Goal: Check status: Check status

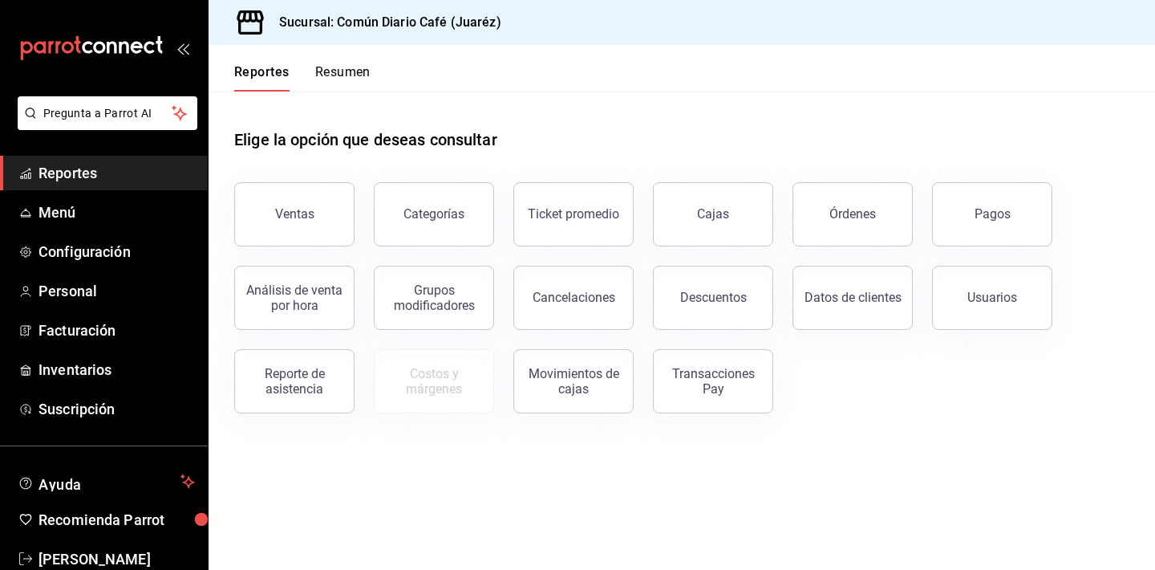
click at [168, 173] on span "Reportes" at bounding box center [117, 173] width 156 height 22
click at [345, 72] on button "Resumen" at bounding box center [342, 77] width 55 height 27
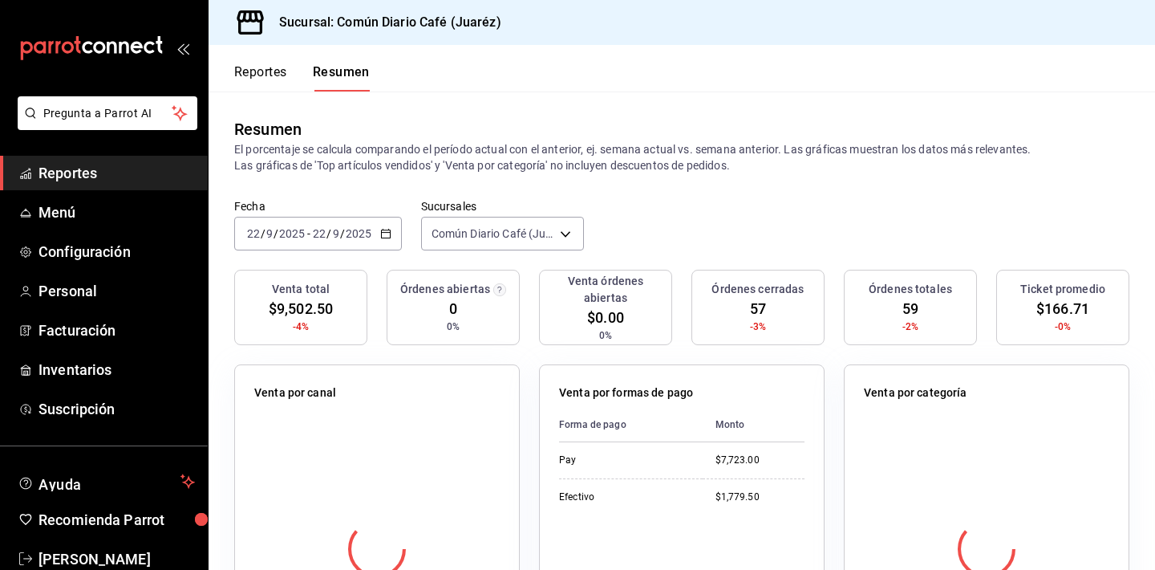
click at [378, 231] on div "[DATE] [DATE] - [DATE] [DATE]" at bounding box center [318, 234] width 168 height 34
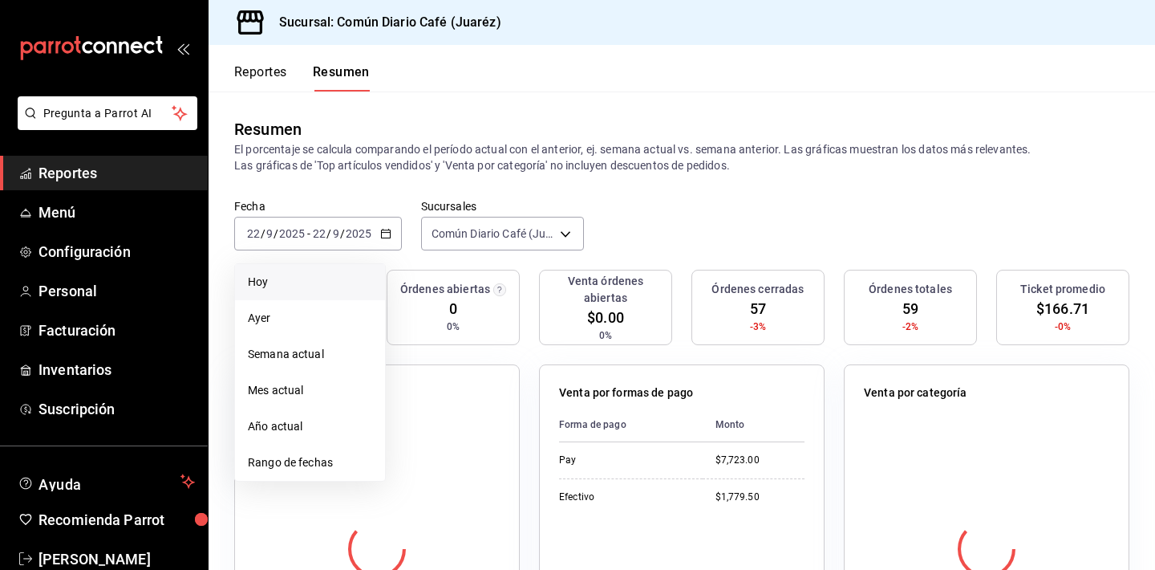
click at [294, 278] on span "Hoy" at bounding box center [310, 282] width 124 height 17
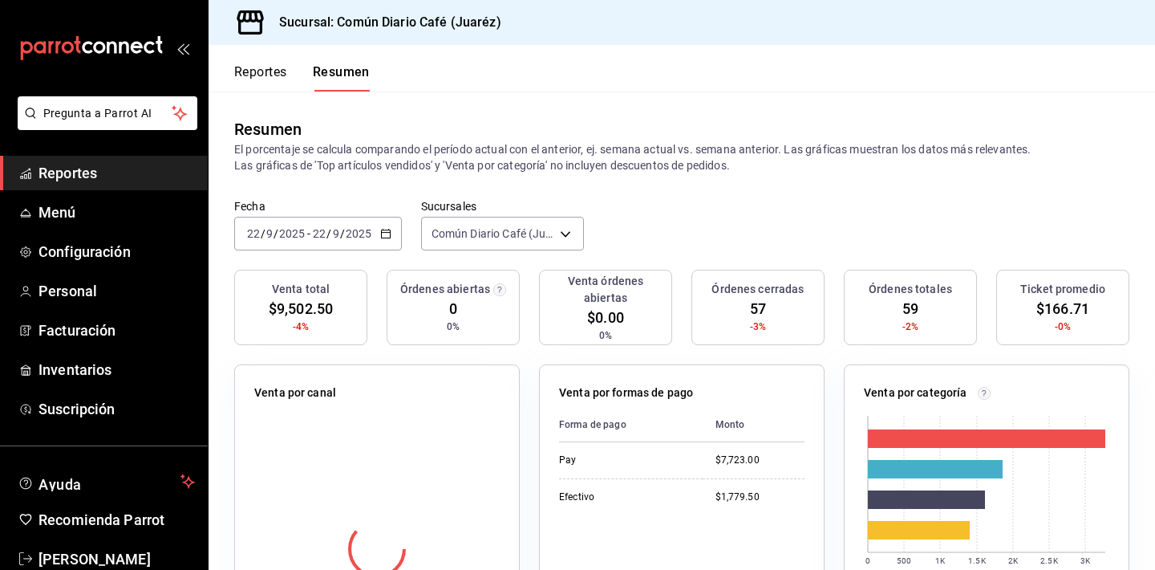
click at [275, 208] on label "Fecha" at bounding box center [318, 206] width 168 height 11
click at [275, 239] on span "/" at bounding box center [276, 233] width 5 height 13
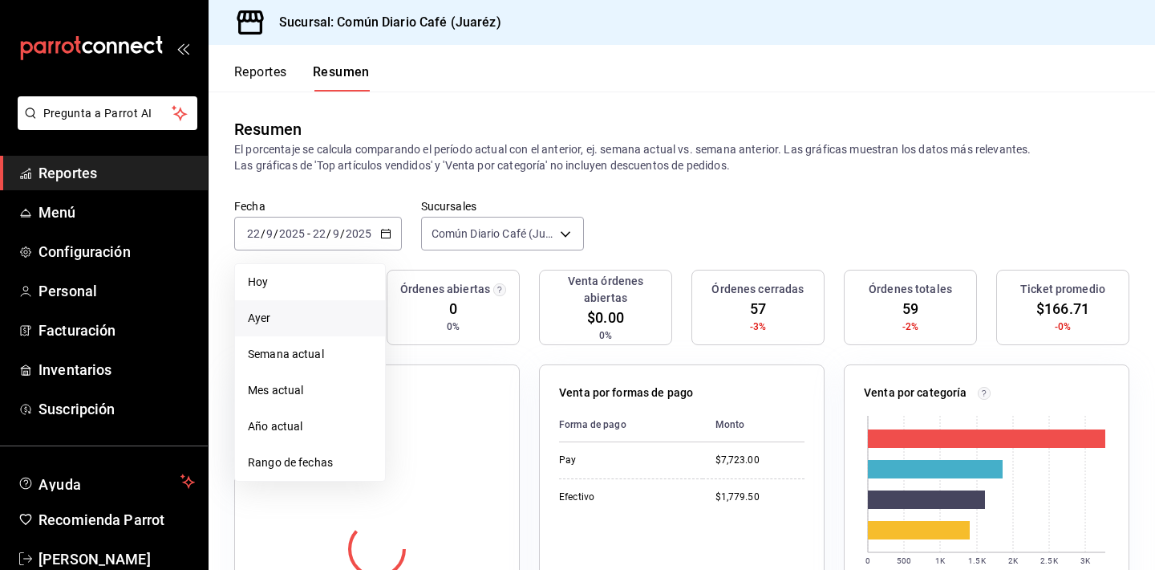
click at [260, 314] on span "Ayer" at bounding box center [310, 318] width 124 height 17
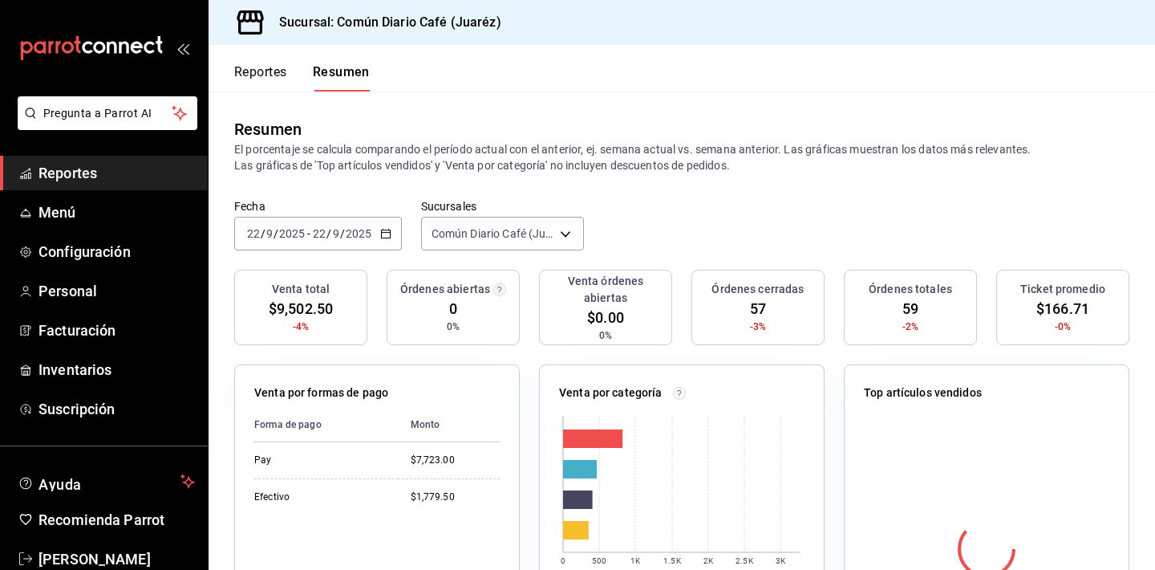
drag, startPoint x: 292, startPoint y: 255, endPoint x: 294, endPoint y: 233, distance: 22.6
click at [294, 233] on input "2025" at bounding box center [291, 233] width 27 height 13
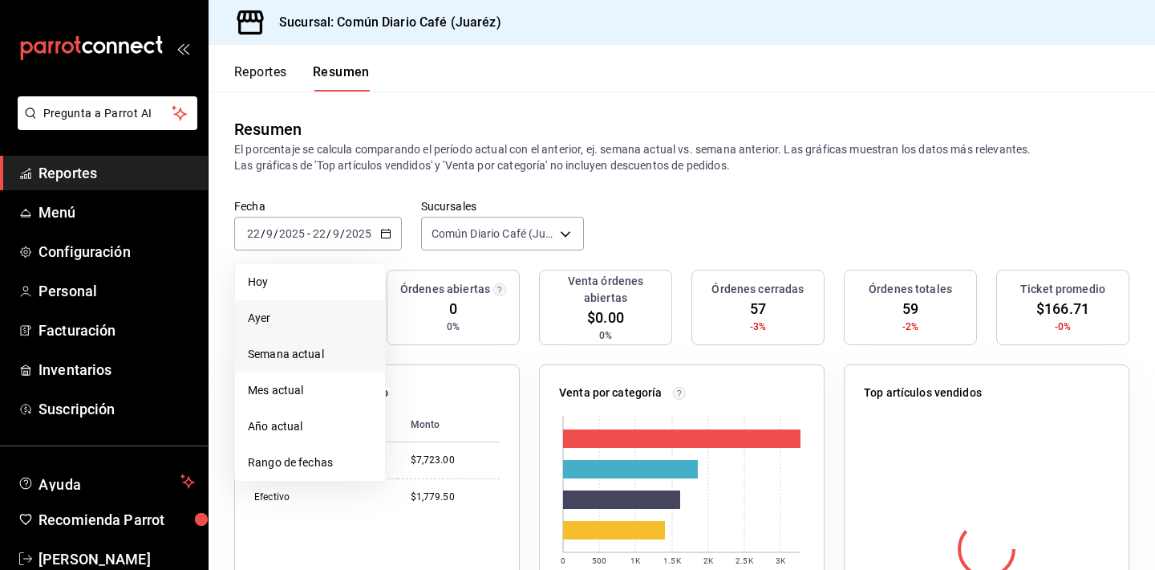
click at [282, 351] on span "Semana actual" at bounding box center [310, 354] width 124 height 17
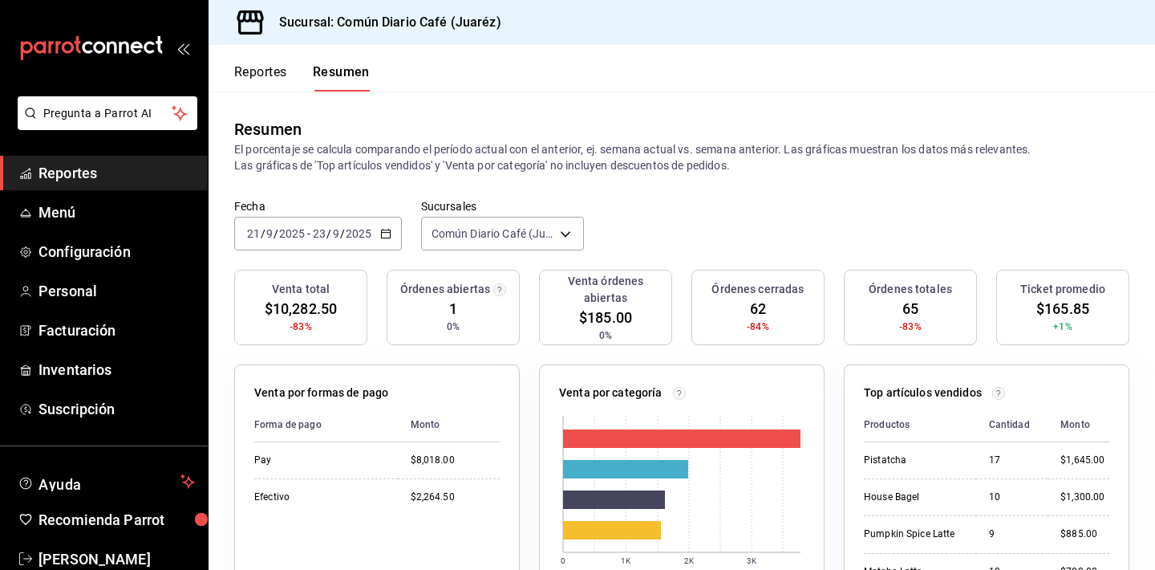
click at [327, 233] on span "/" at bounding box center [329, 233] width 5 height 13
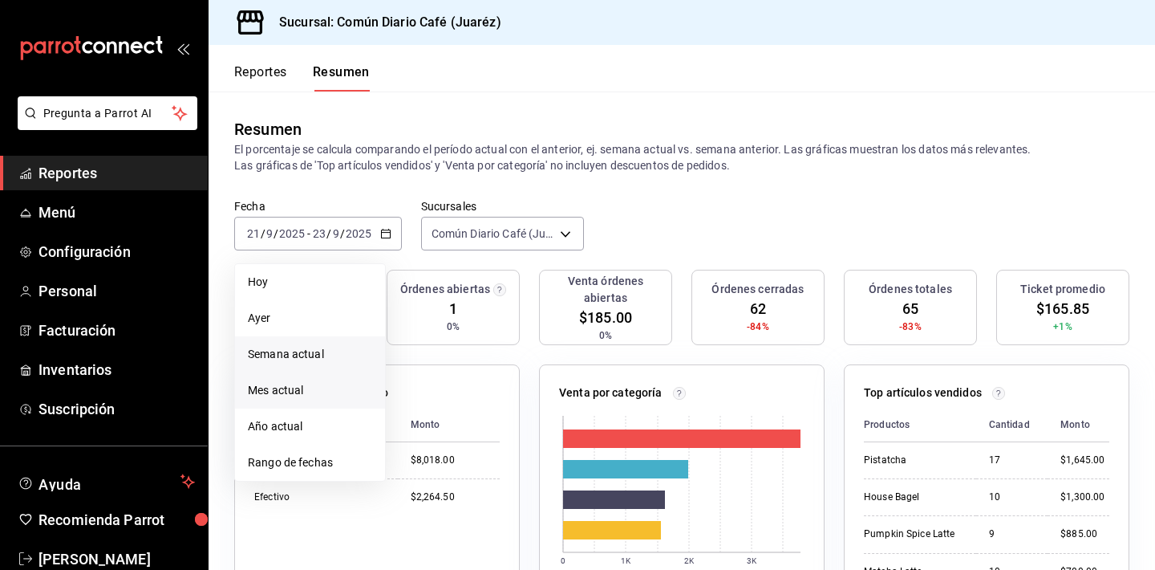
click at [285, 383] on span "Mes actual" at bounding box center [310, 390] width 124 height 17
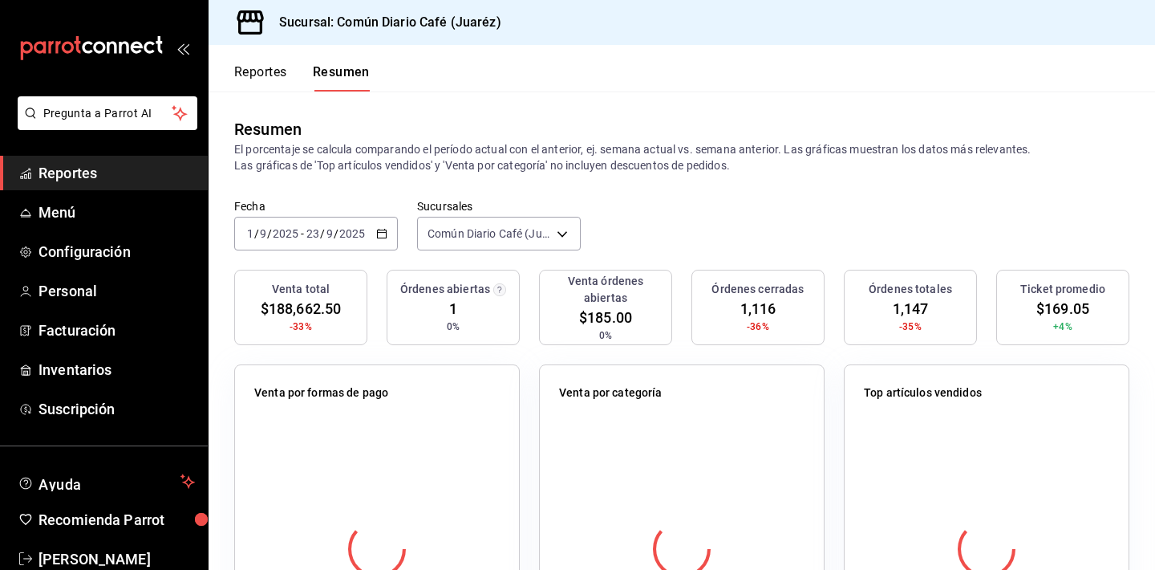
click at [281, 238] on input "2025" at bounding box center [285, 233] width 27 height 13
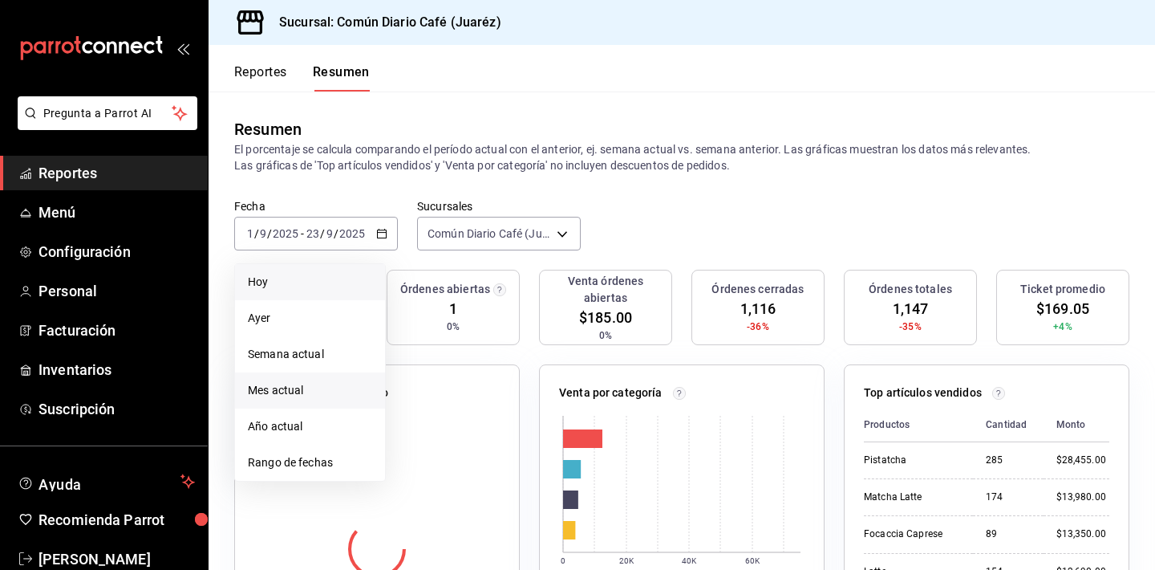
click at [280, 281] on span "Hoy" at bounding box center [310, 282] width 124 height 17
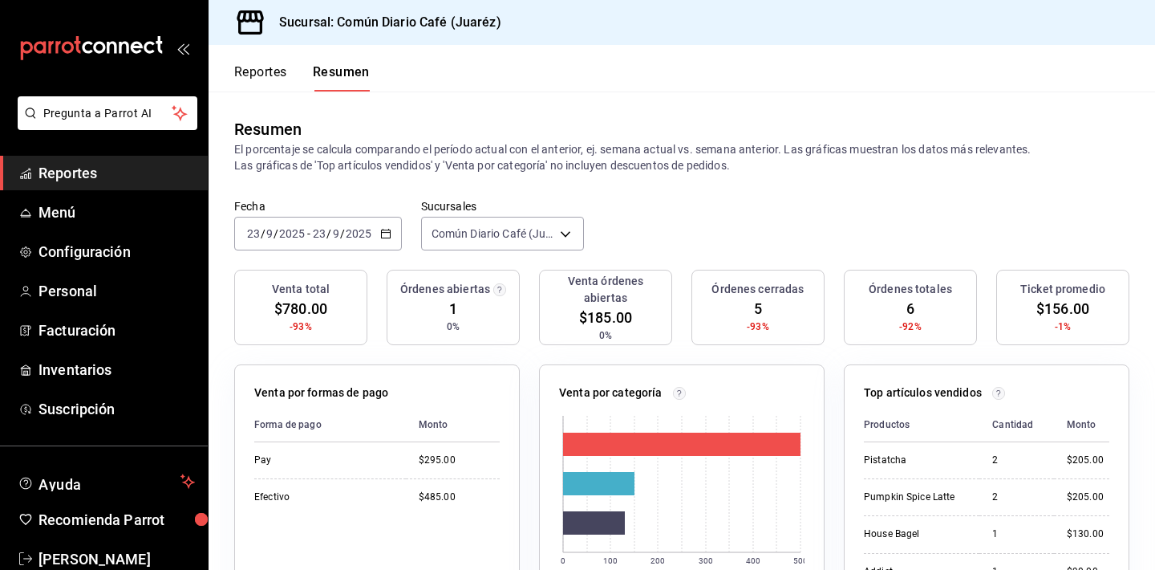
click at [389, 233] on \(Stroke\) "button" at bounding box center [386, 233] width 10 height 9
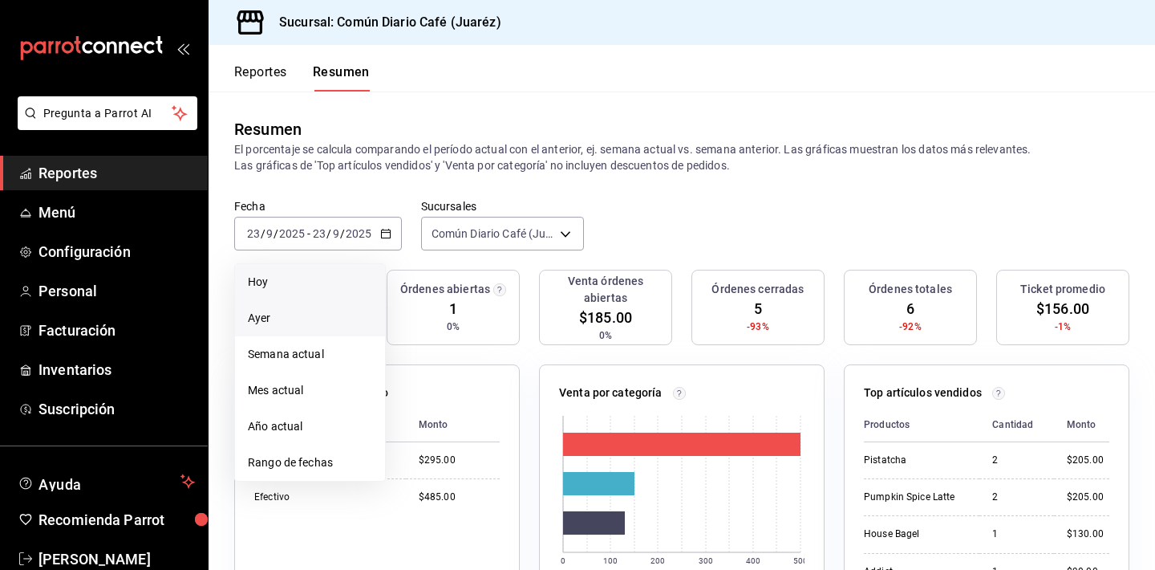
click at [300, 312] on span "Ayer" at bounding box center [310, 318] width 124 height 17
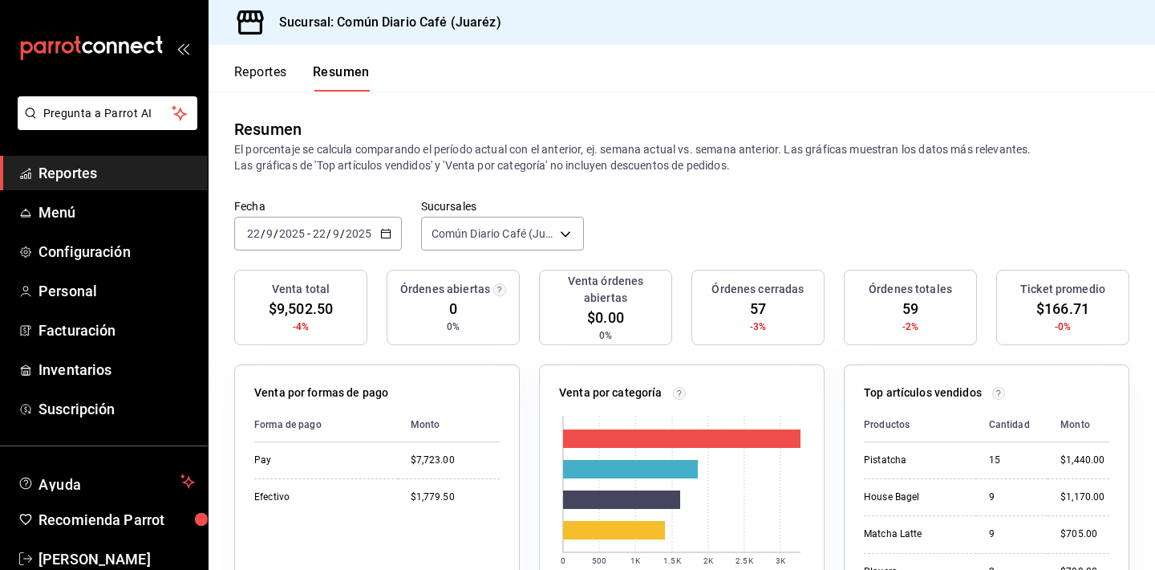
click at [390, 238] on icon "button" at bounding box center [385, 233] width 11 height 11
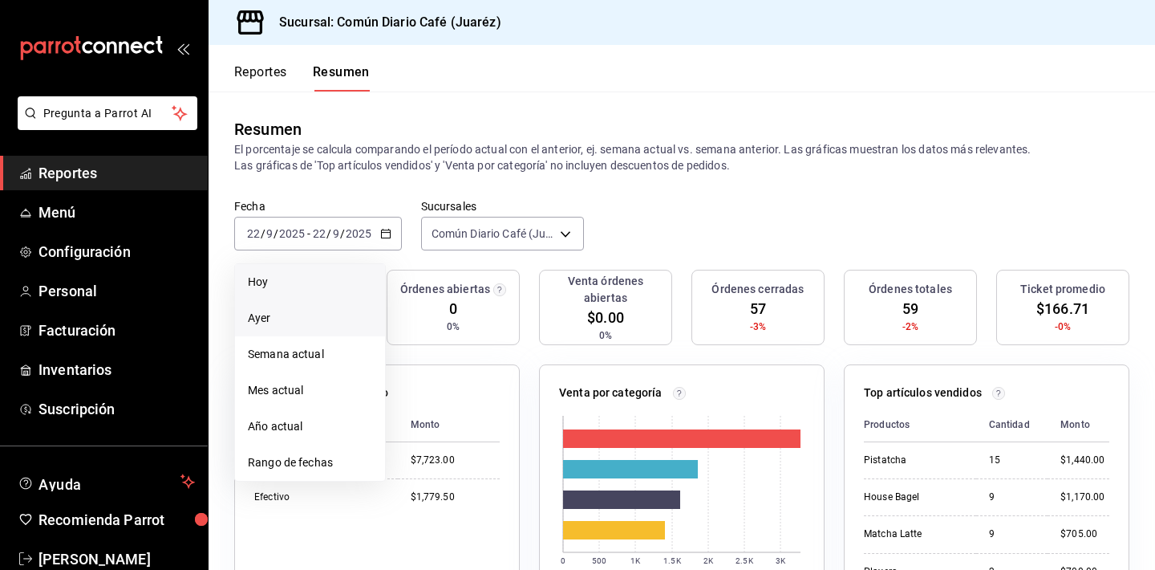
click at [311, 282] on span "Hoy" at bounding box center [310, 282] width 124 height 17
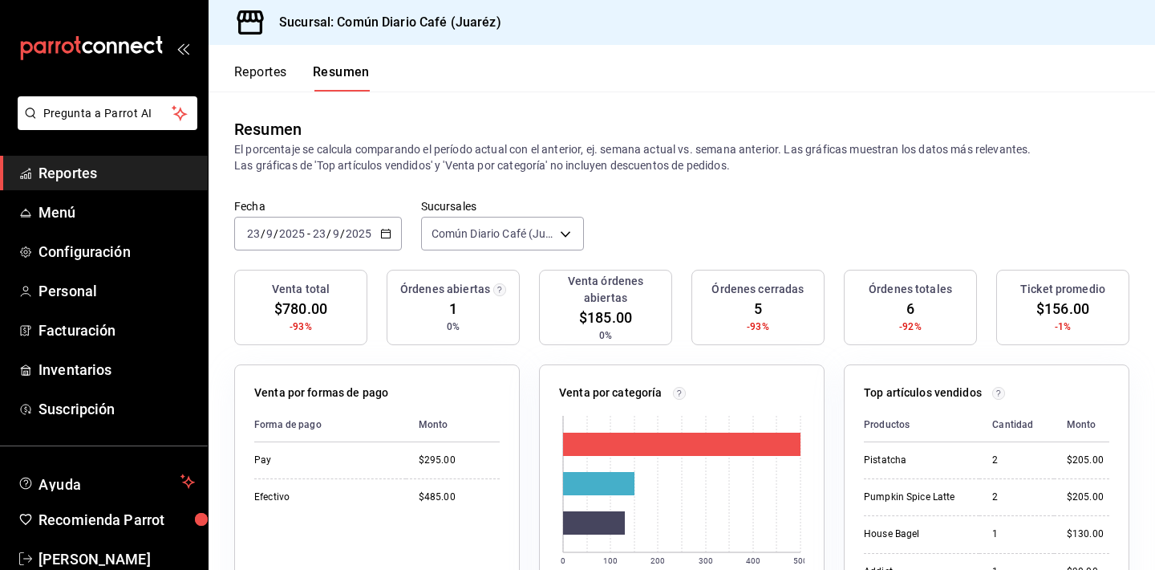
click at [61, 185] on link "Reportes" at bounding box center [104, 173] width 208 height 35
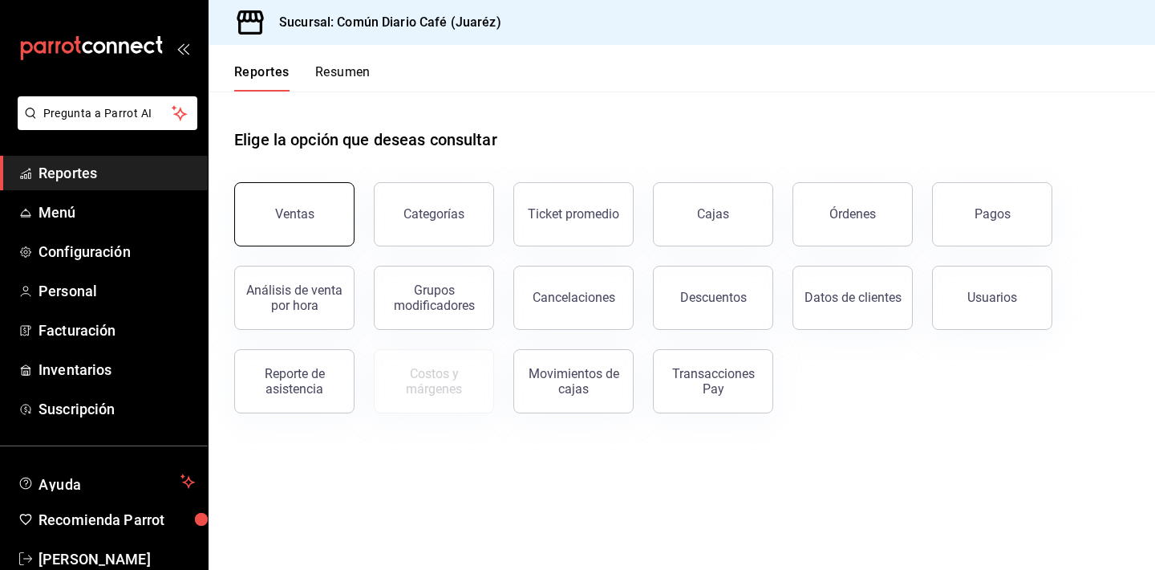
click at [326, 217] on button "Ventas" at bounding box center [294, 214] width 120 height 64
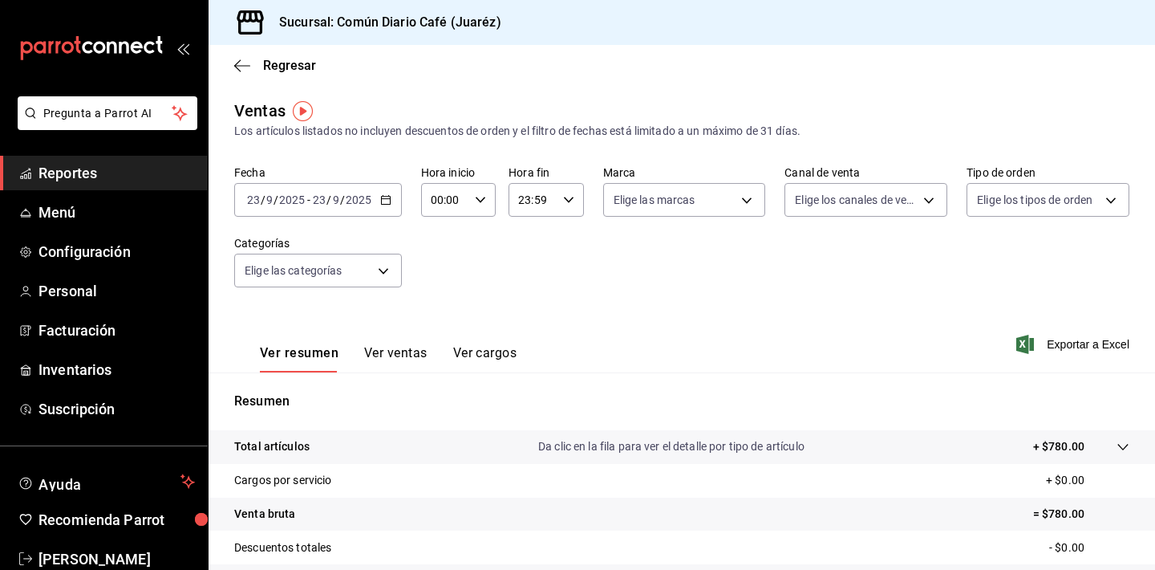
click at [274, 75] on div "Regresar" at bounding box center [682, 65] width 947 height 41
click at [276, 65] on span "Regresar" at bounding box center [289, 65] width 53 height 15
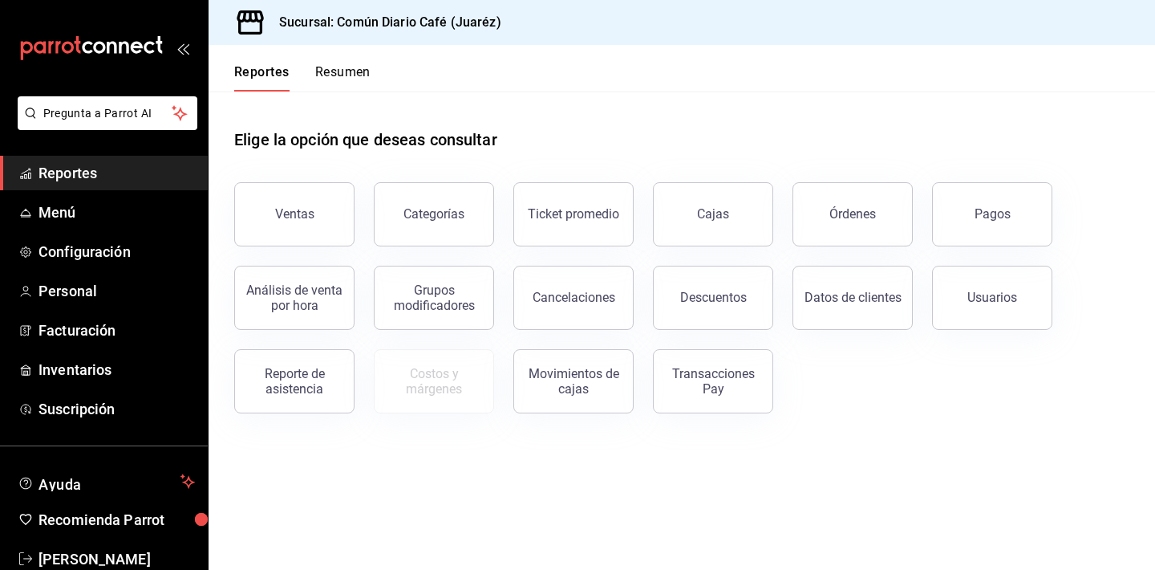
click at [1041, 7] on div "Sucursal: Común Diario Café (Juaréz)" at bounding box center [682, 22] width 947 height 45
click at [322, 74] on button "Resumen" at bounding box center [342, 77] width 55 height 27
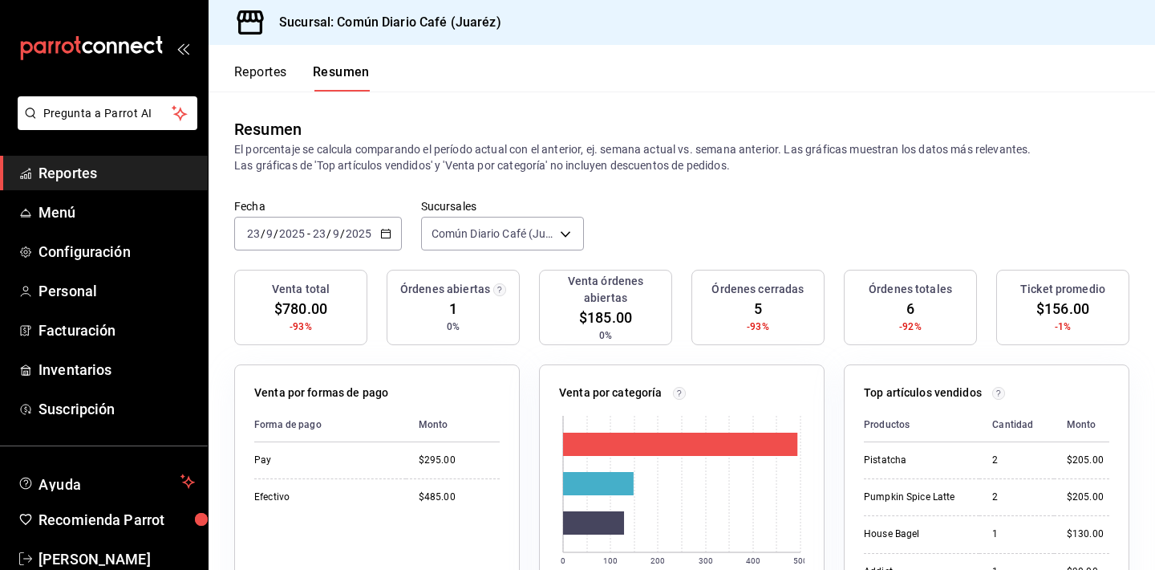
click at [284, 75] on button "Reportes" at bounding box center [260, 77] width 53 height 27
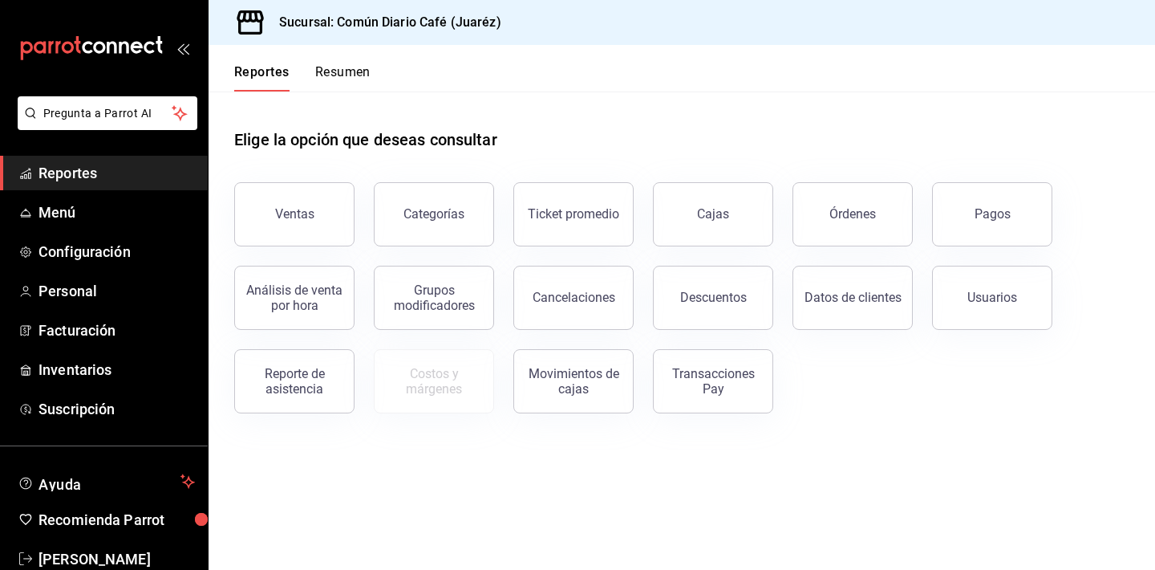
click at [359, 80] on button "Resumen" at bounding box center [342, 77] width 55 height 27
